Goal: Check status: Check status

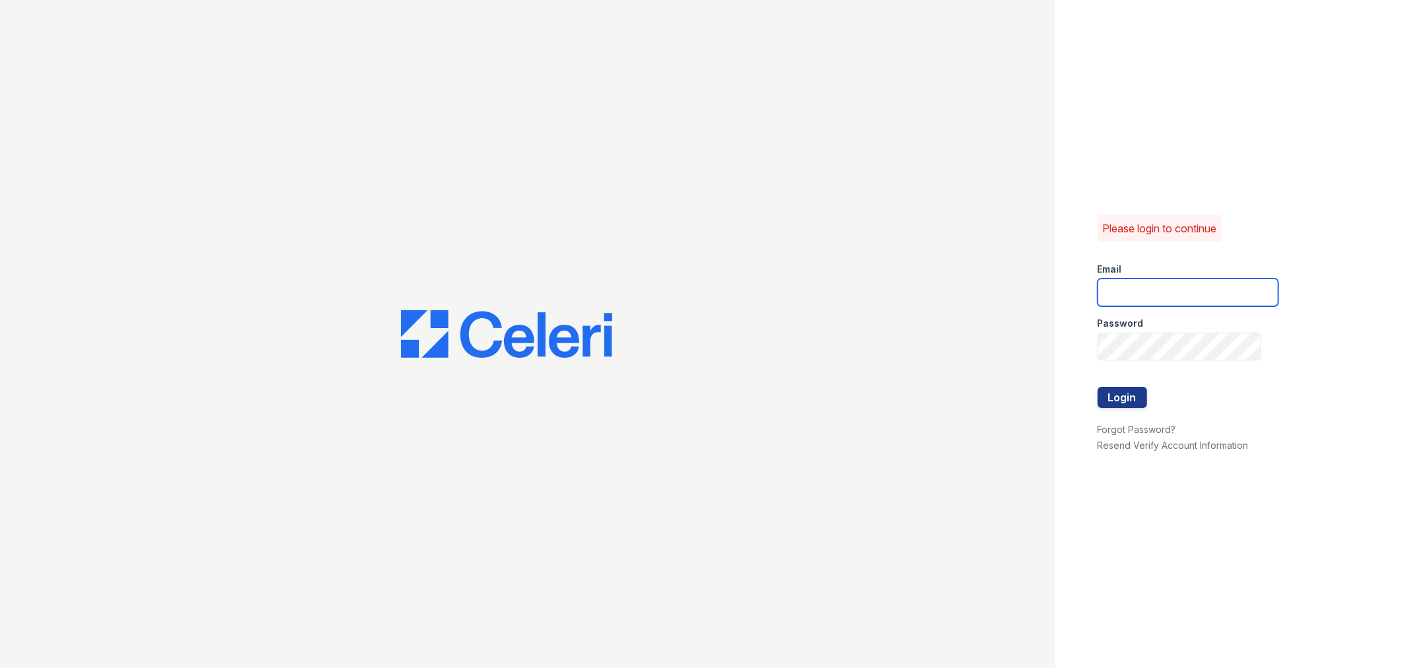
click at [1150, 289] on input "email" at bounding box center [1188, 292] width 181 height 28
type input "[EMAIL_ADDRESS][DOMAIN_NAME]"
click at [1130, 397] on button "Login" at bounding box center [1122, 397] width 49 height 21
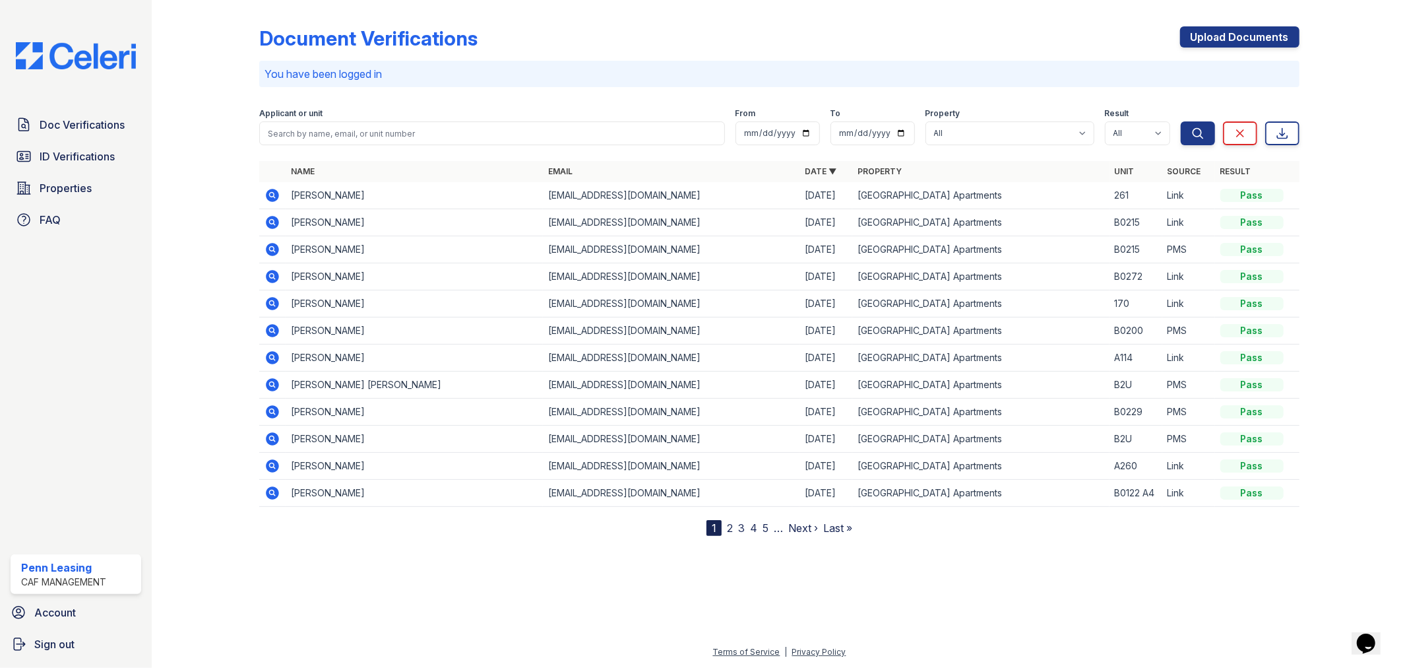
click at [730, 528] on link "2" at bounding box center [730, 527] width 6 height 13
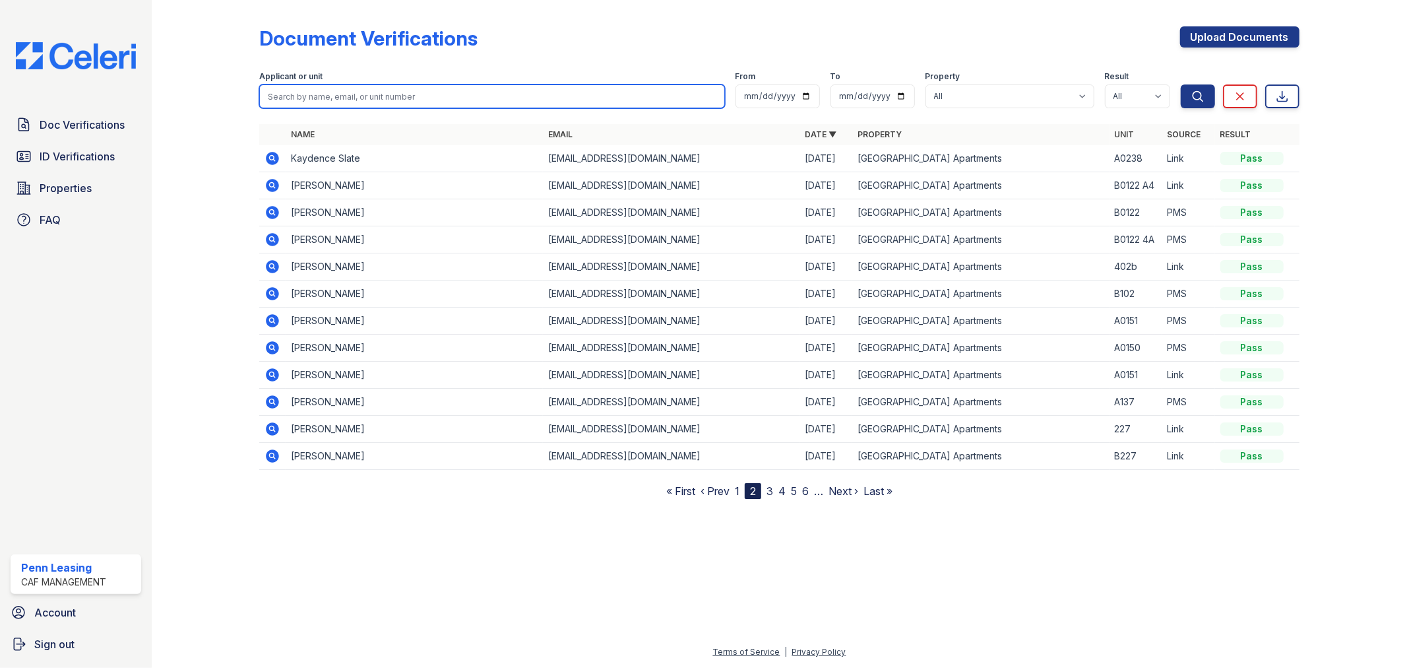
click at [292, 89] on input "search" at bounding box center [491, 96] width 465 height 24
type input "CEILC"
click at [1181, 84] on button "Search" at bounding box center [1198, 96] width 34 height 24
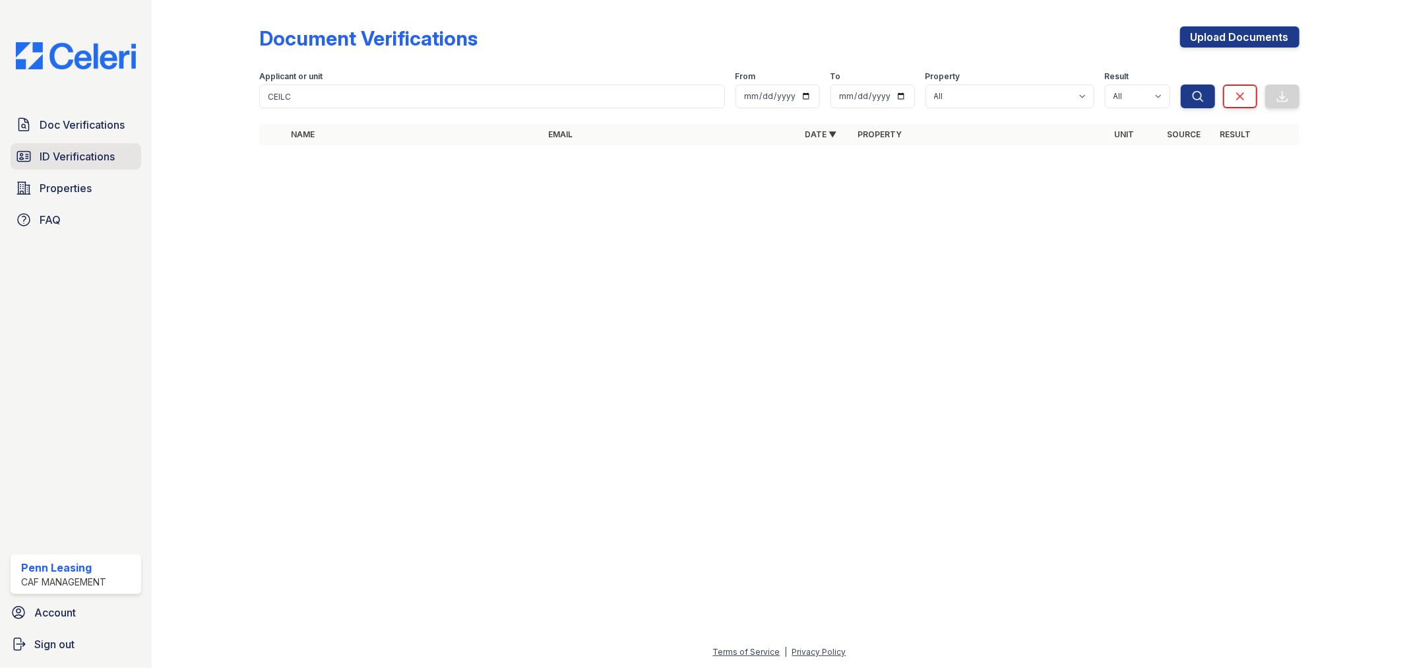
click at [97, 154] on span "ID Verifications" at bounding box center [77, 156] width 75 height 16
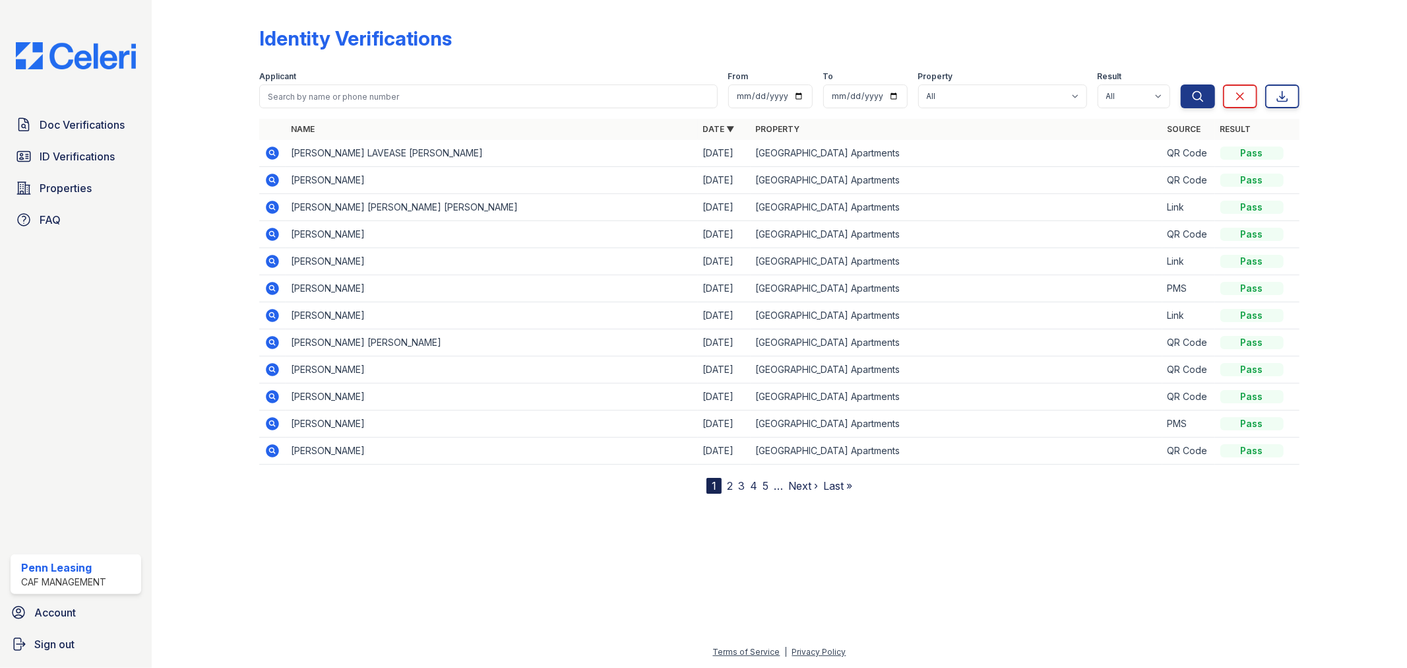
click at [278, 394] on icon at bounding box center [272, 396] width 13 height 13
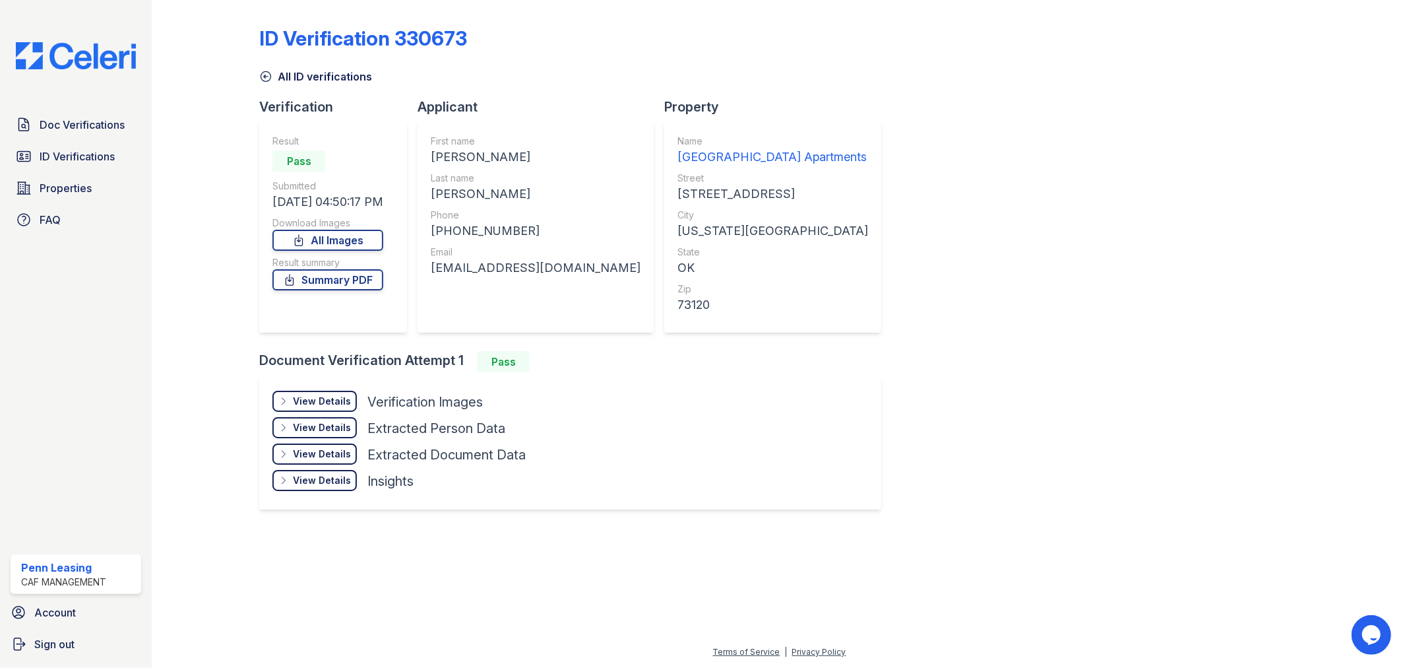
click at [324, 394] on div "View Details" at bounding box center [322, 400] width 58 height 13
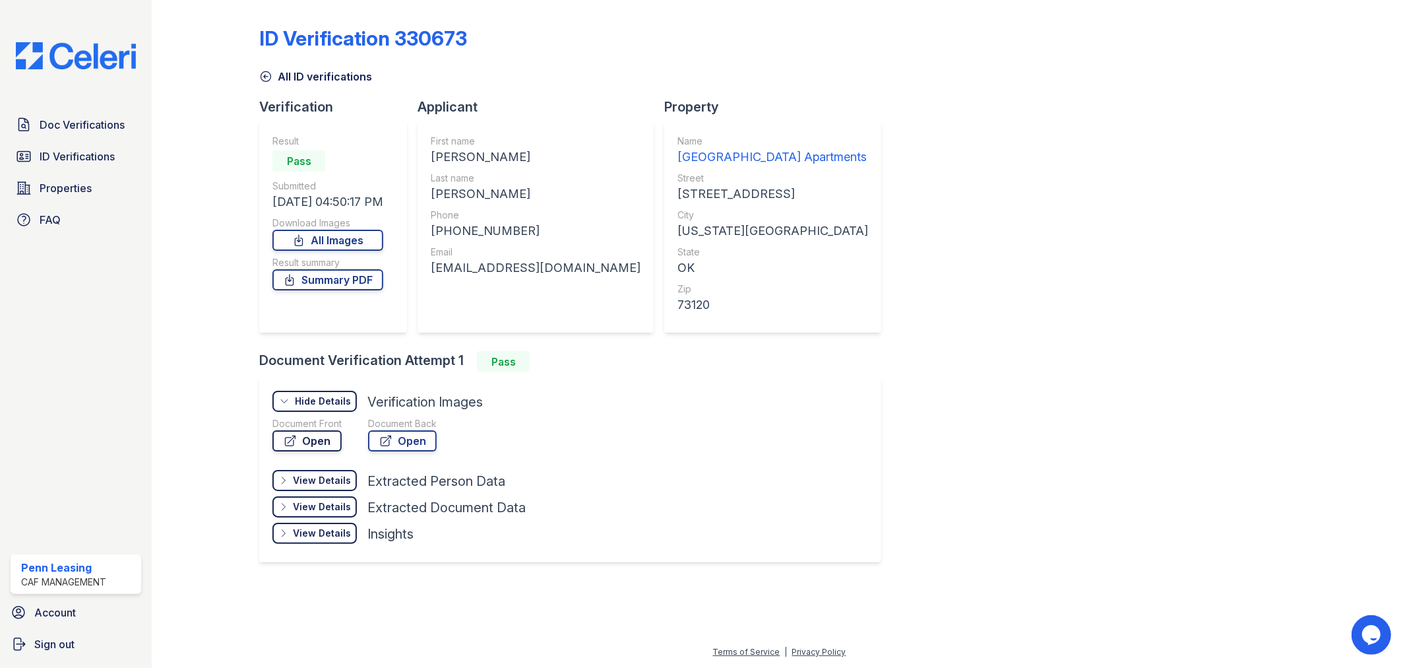
click at [315, 437] on link "Open" at bounding box center [306, 440] width 69 height 21
click at [406, 439] on link "Open" at bounding box center [402, 440] width 69 height 21
drag, startPoint x: 592, startPoint y: 267, endPoint x: 470, endPoint y: 274, distance: 121.5
click at [430, 282] on div "First name CELIA Last name GARCIA ZARATE Phone +15722136638 Email Hafidjoselink…" at bounding box center [536, 226] width 236 height 211
drag, startPoint x: 480, startPoint y: 268, endPoint x: 850, endPoint y: 405, distance: 393.8
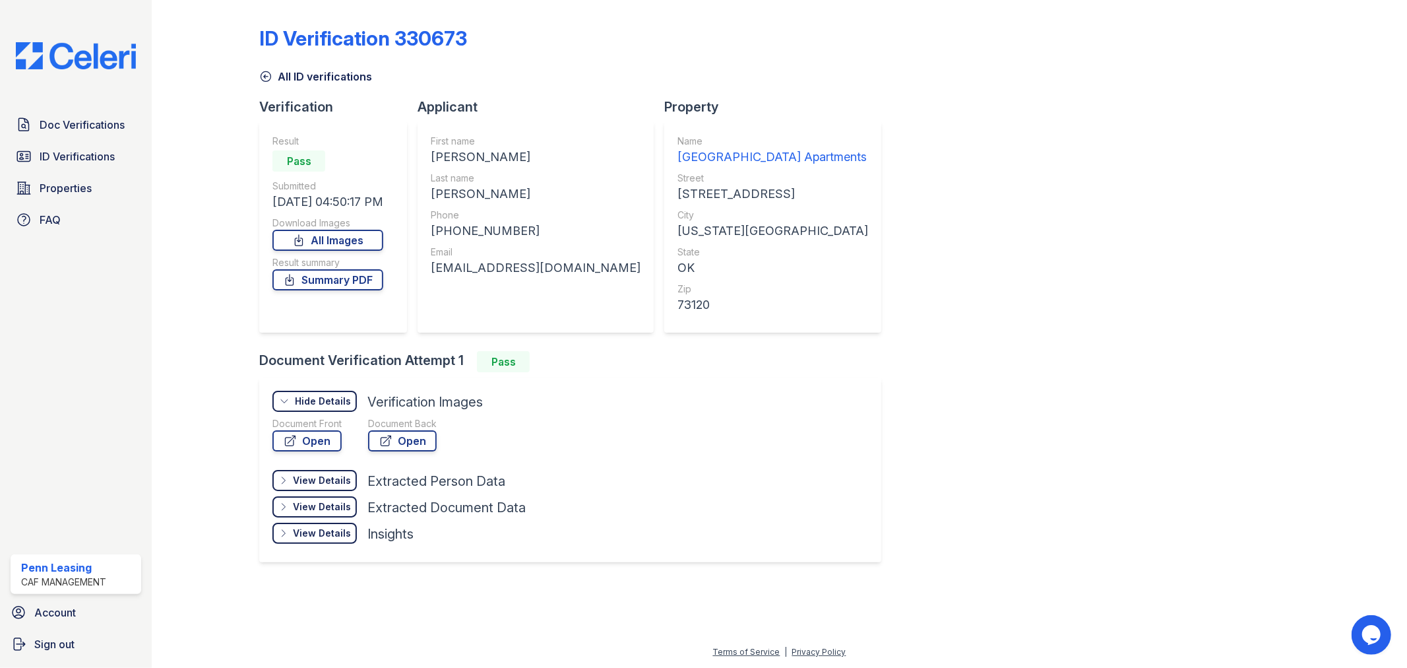
click at [850, 405] on div "ID Verification 330673 All ID verifications Verification Result Pass Submitted …" at bounding box center [779, 292] width 1040 height 575
